Goal: Task Accomplishment & Management: Use online tool/utility

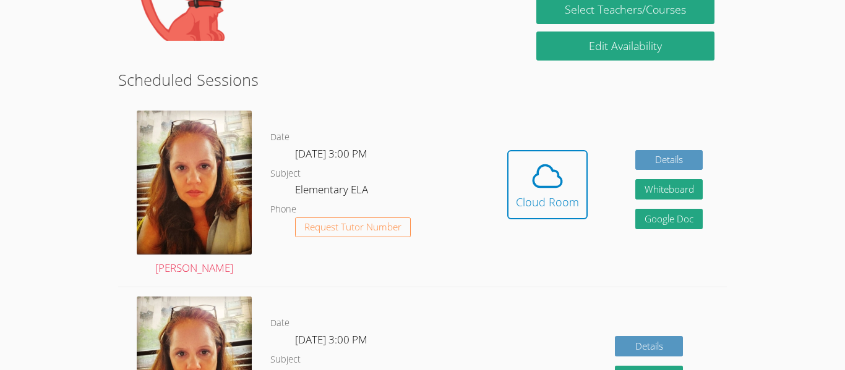
scroll to position [237, 0]
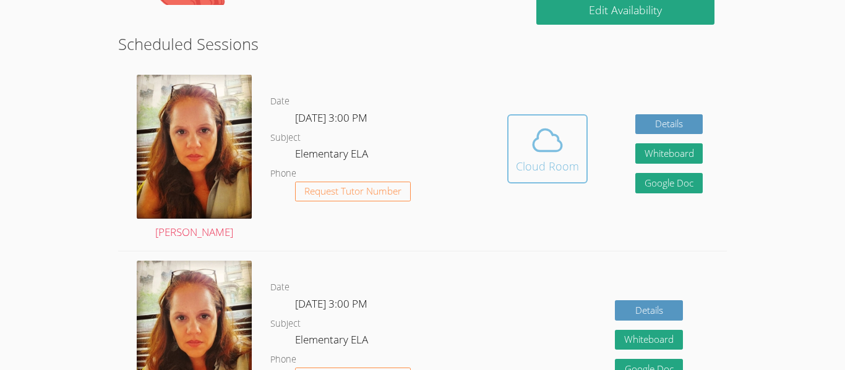
click at [540, 153] on icon at bounding box center [547, 140] width 35 height 35
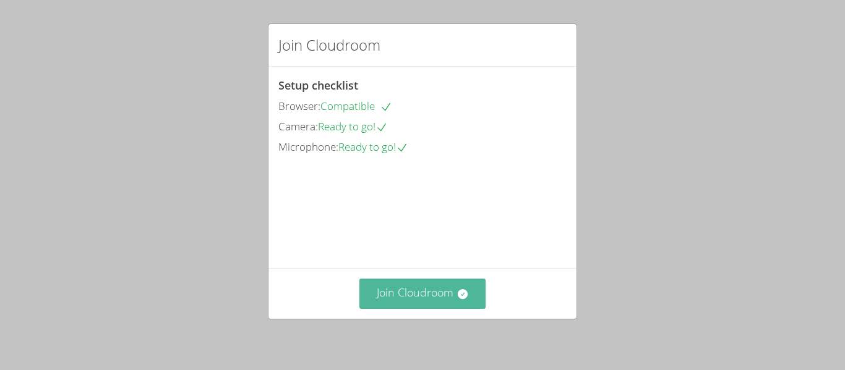
click at [406, 295] on button "Join Cloudroom" at bounding box center [422, 294] width 127 height 30
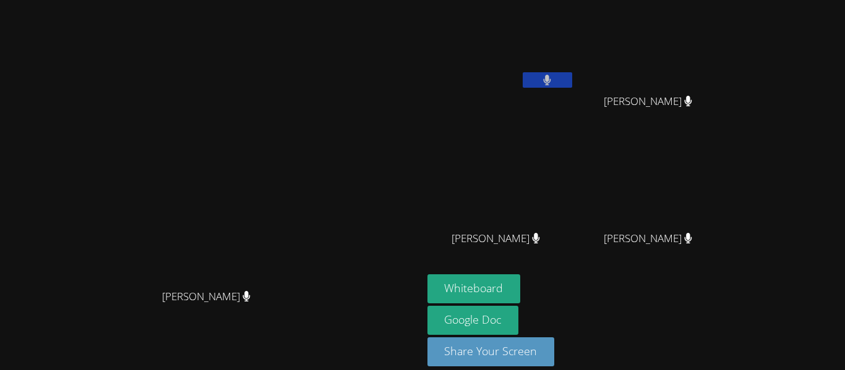
click at [250, 302] on icon at bounding box center [246, 296] width 8 height 11
click at [692, 242] on span "Mason Shaw" at bounding box center [648, 239] width 88 height 18
click at [727, 19] on video at bounding box center [652, 46] width 147 height 83
click at [244, 187] on video at bounding box center [211, 167] width 186 height 232
click at [521, 292] on button "Whiteboard" at bounding box center [473, 289] width 93 height 29
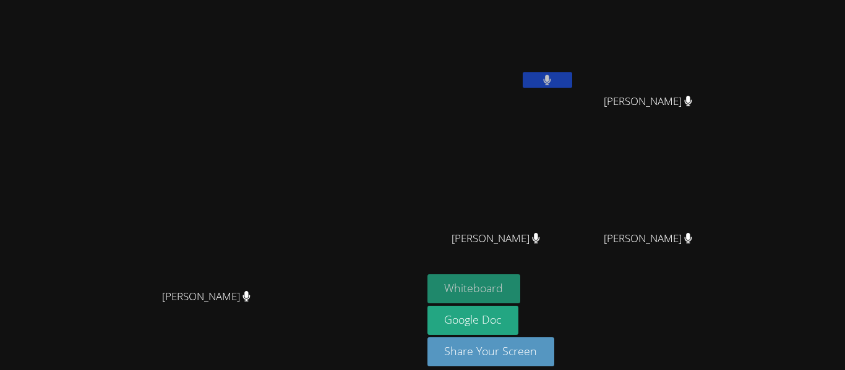
click at [521, 294] on button "Whiteboard" at bounding box center [473, 289] width 93 height 29
